Goal: Browse casually: Explore the website without a specific task or goal

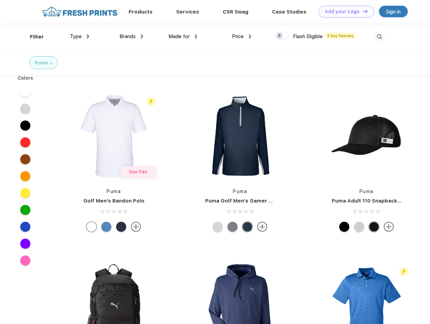
click at [344, 11] on link "Add your Logo Design Tool" at bounding box center [346, 12] width 56 height 12
click at [0, 0] on div "Design Tool" at bounding box center [0, 0] width 0 height 0
click at [362, 11] on link "Add your Logo Design Tool" at bounding box center [346, 12] width 56 height 12
click at [32, 37] on div "Filter" at bounding box center [37, 37] width 14 height 8
click at [80, 36] on span "Type" at bounding box center [76, 36] width 12 height 6
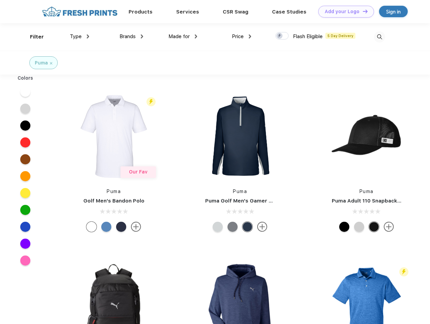
click at [131, 36] on span "Brands" at bounding box center [127, 36] width 16 height 6
click at [183, 36] on span "Made for" at bounding box center [178, 36] width 21 height 6
click at [242, 36] on span "Price" at bounding box center [238, 36] width 12 height 6
click at [282, 36] on div at bounding box center [281, 35] width 13 height 7
click at [280, 36] on input "checkbox" at bounding box center [277, 34] width 4 height 4
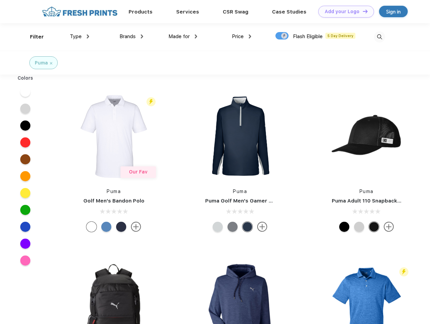
click at [379, 37] on img at bounding box center [379, 36] width 11 height 11
